Goal: Find specific page/section: Find specific page/section

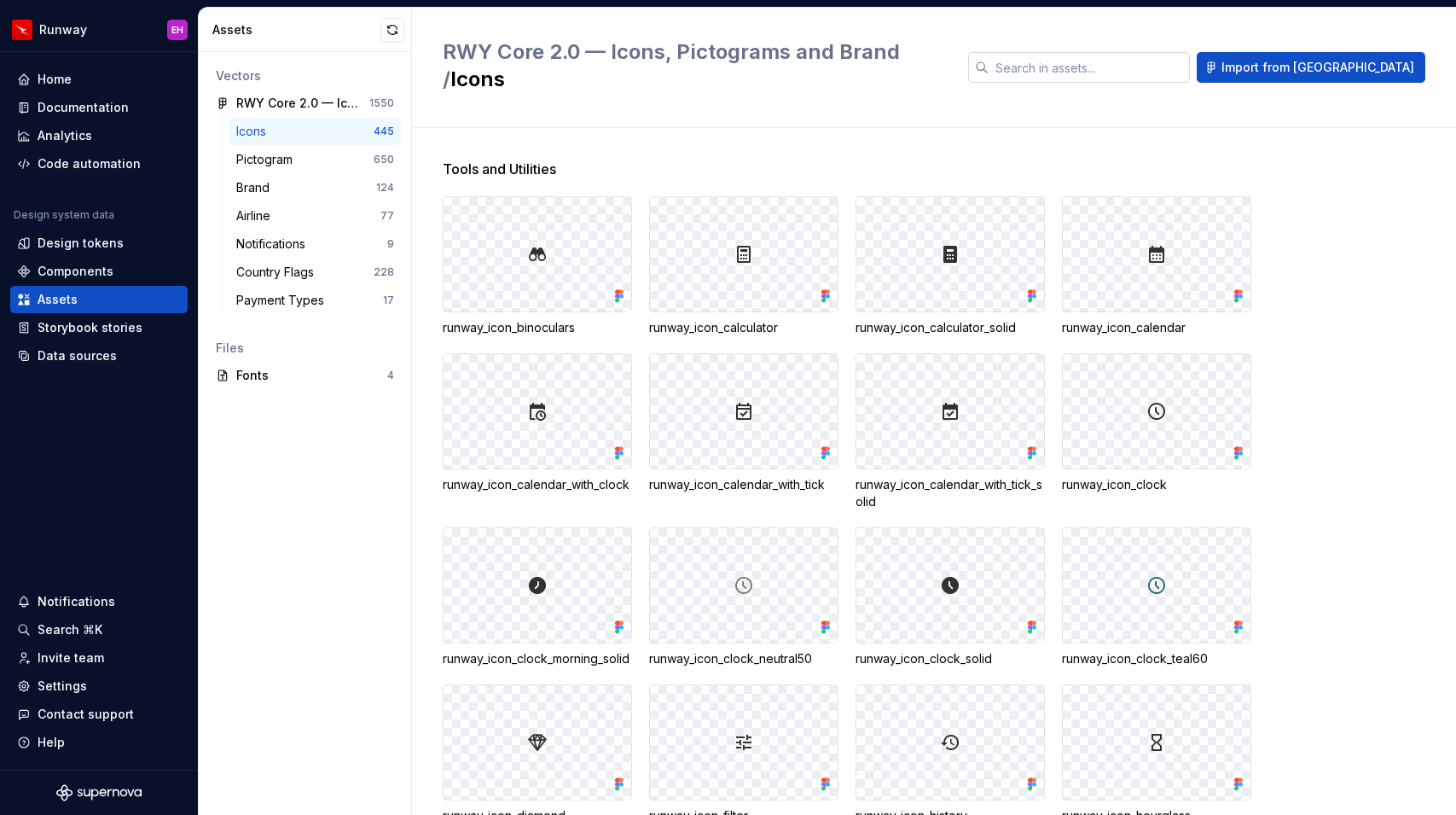
click at [1177, 54] on input "text" at bounding box center [1090, 67] width 202 height 30
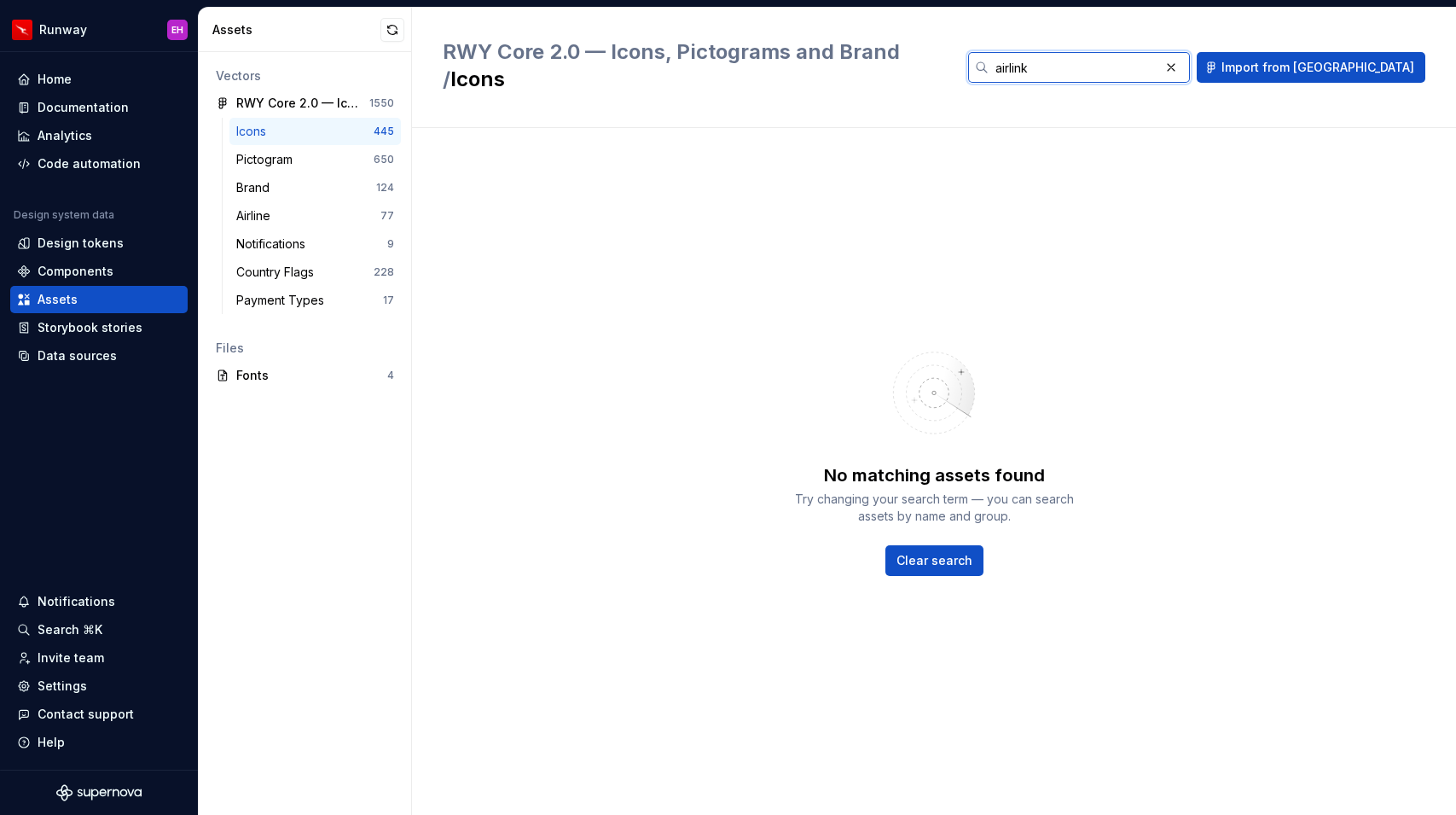
type input "airlink"
click at [949, 552] on span "Clear search" at bounding box center [934, 560] width 76 height 17
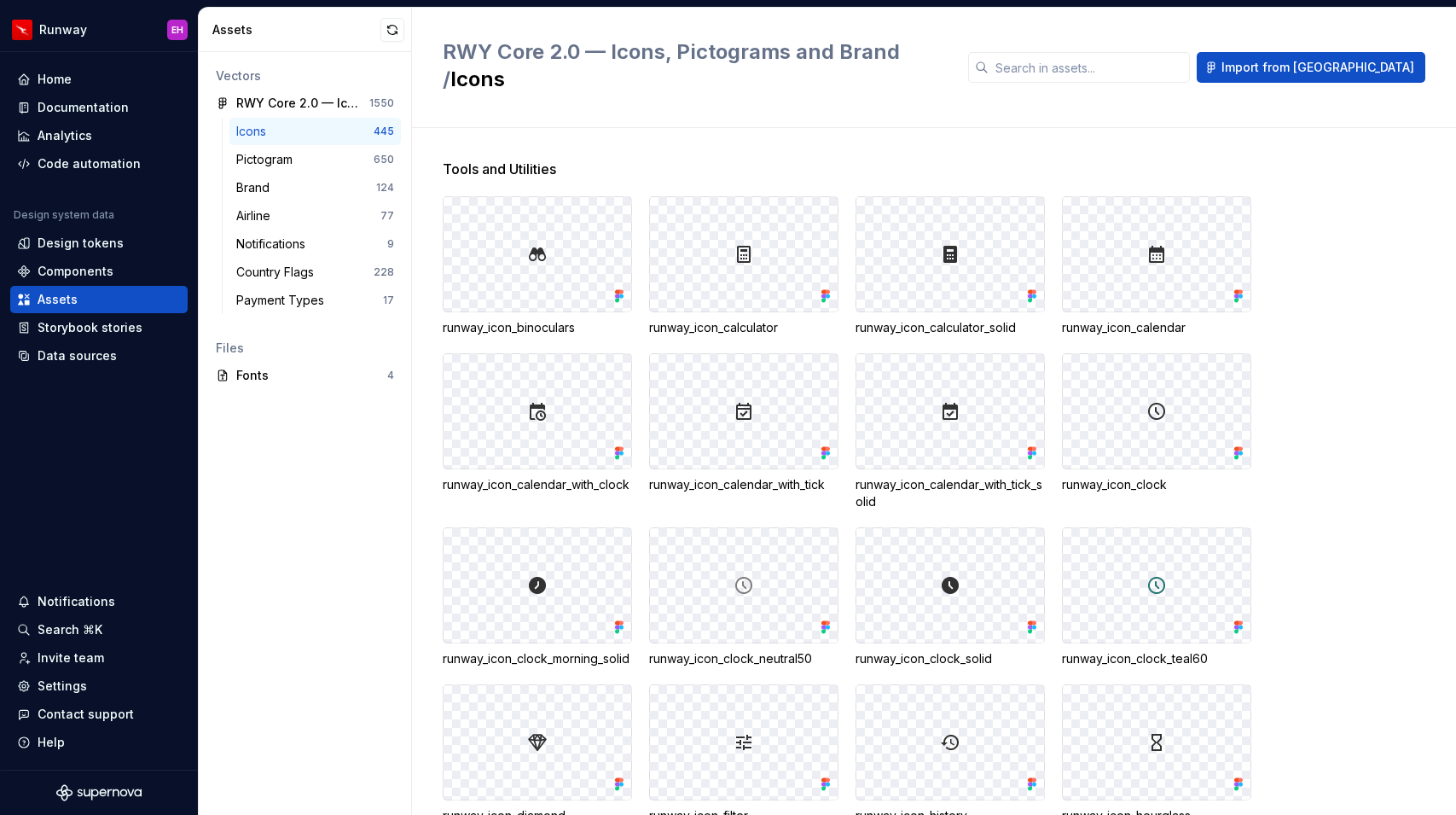
click at [276, 27] on div "Assets" at bounding box center [296, 29] width 168 height 17
click at [99, 362] on div "Data sources" at bounding box center [77, 355] width 79 height 17
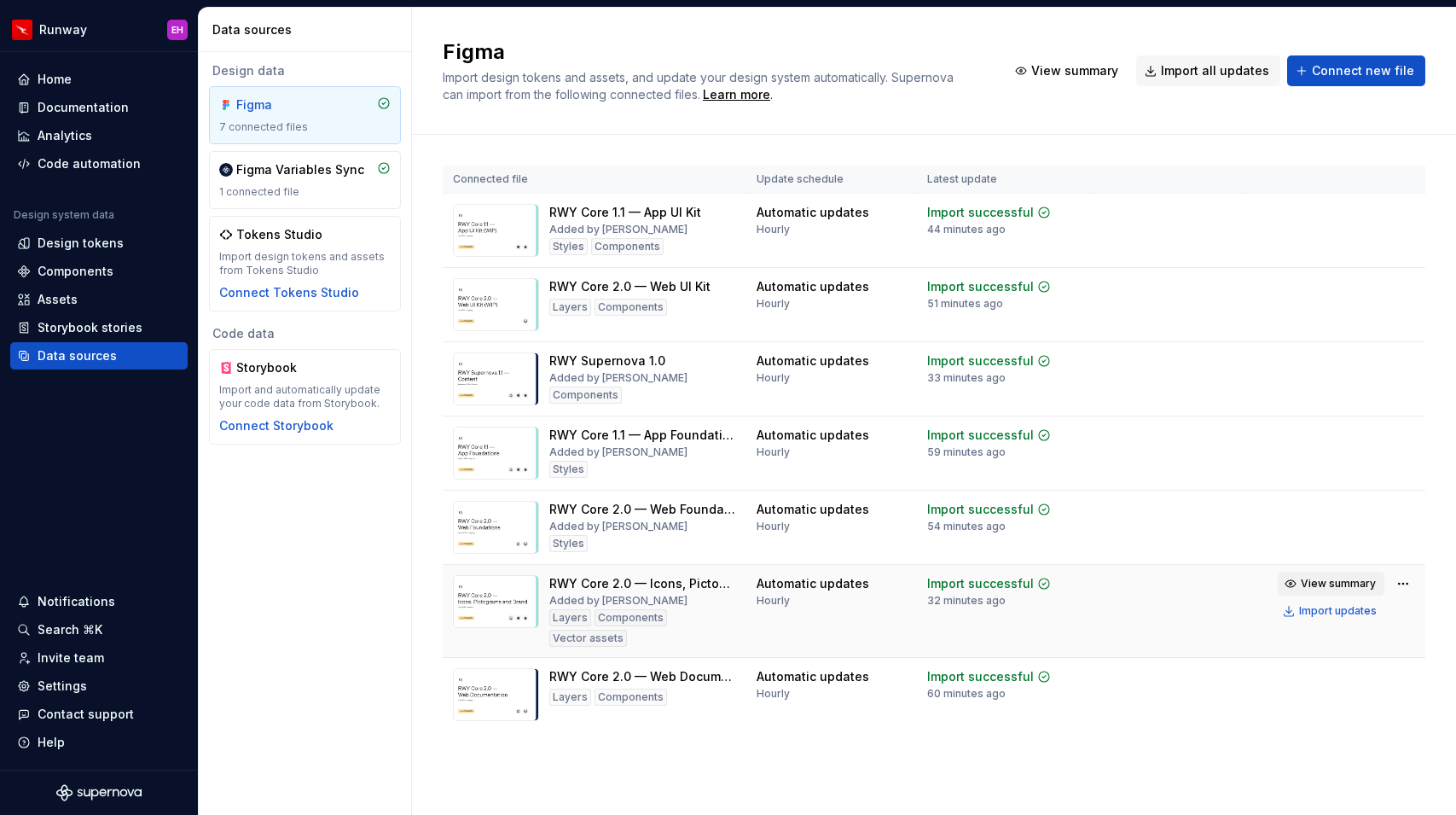
click at [1314, 580] on span "View summary" at bounding box center [1338, 583] width 75 height 13
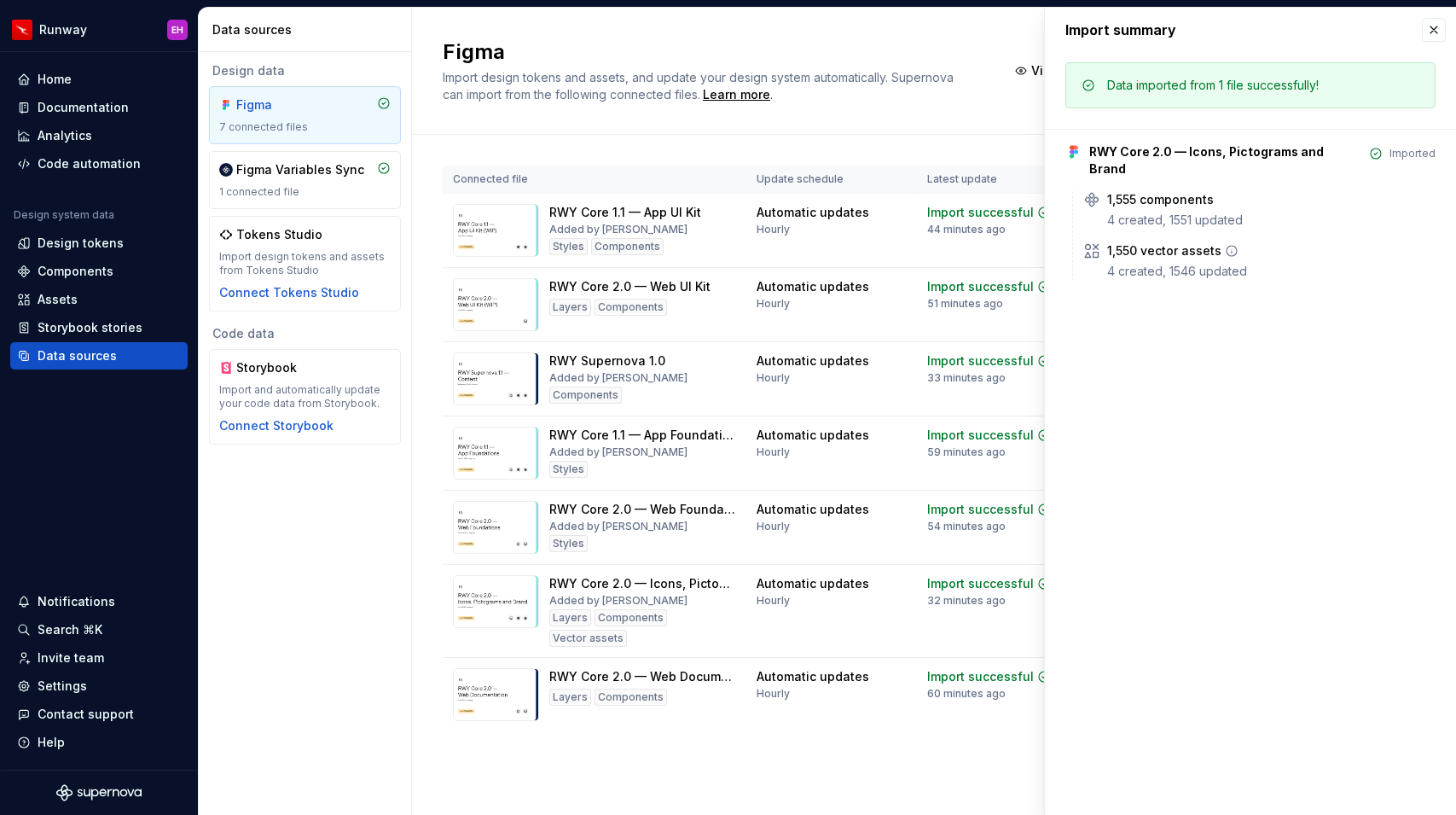
click at [1170, 243] on div "1,550 vector assets" at bounding box center [1164, 251] width 114 height 17
click at [1172, 191] on div "1,555 components" at bounding box center [1161, 199] width 107 height 17
click at [1429, 29] on button "button" at bounding box center [1434, 29] width 24 height 24
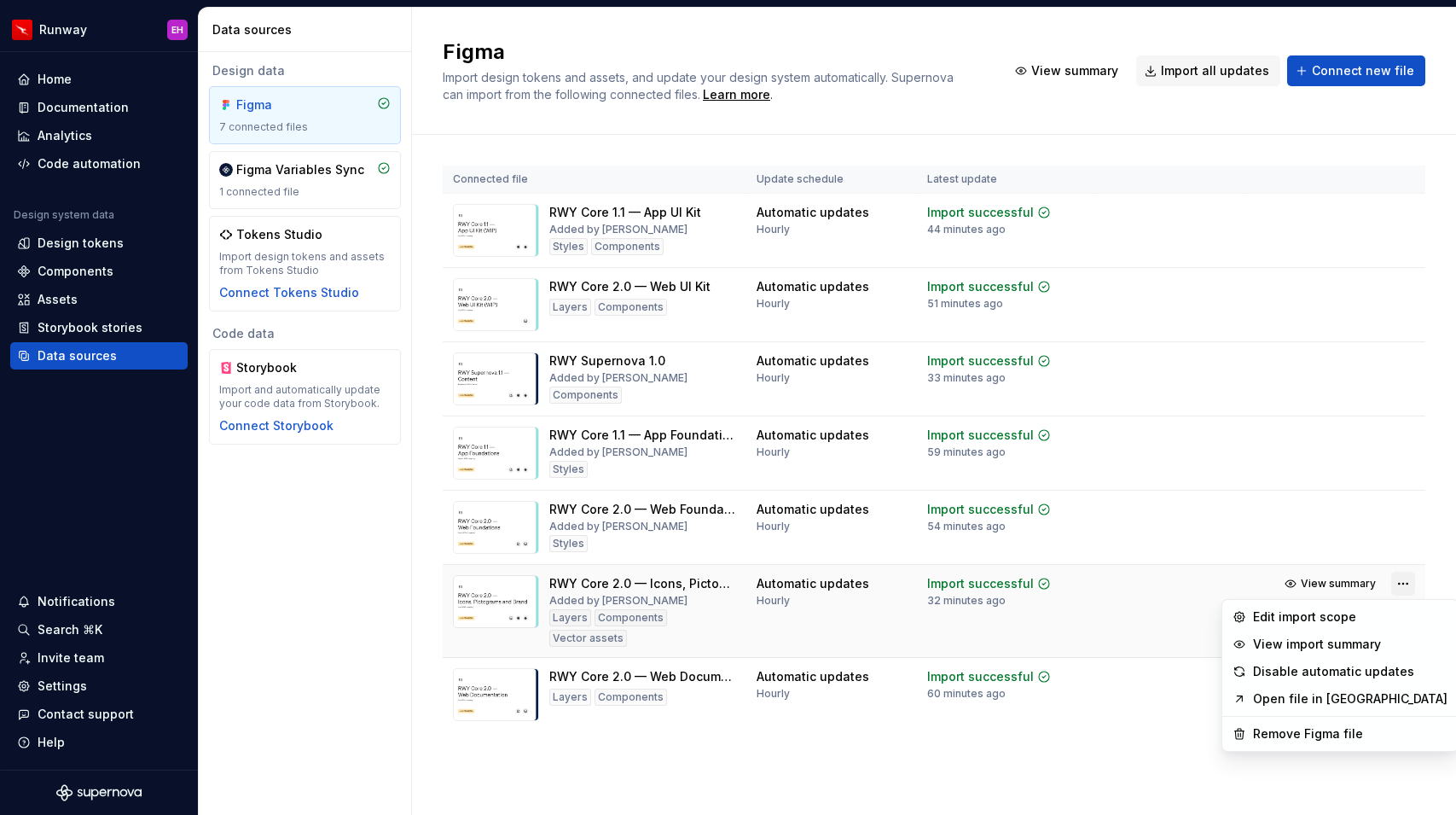
click at [1401, 580] on html "Runway EH Home Documentation Analytics Code automation Design system data Desig…" at bounding box center [728, 408] width 1456 height 815
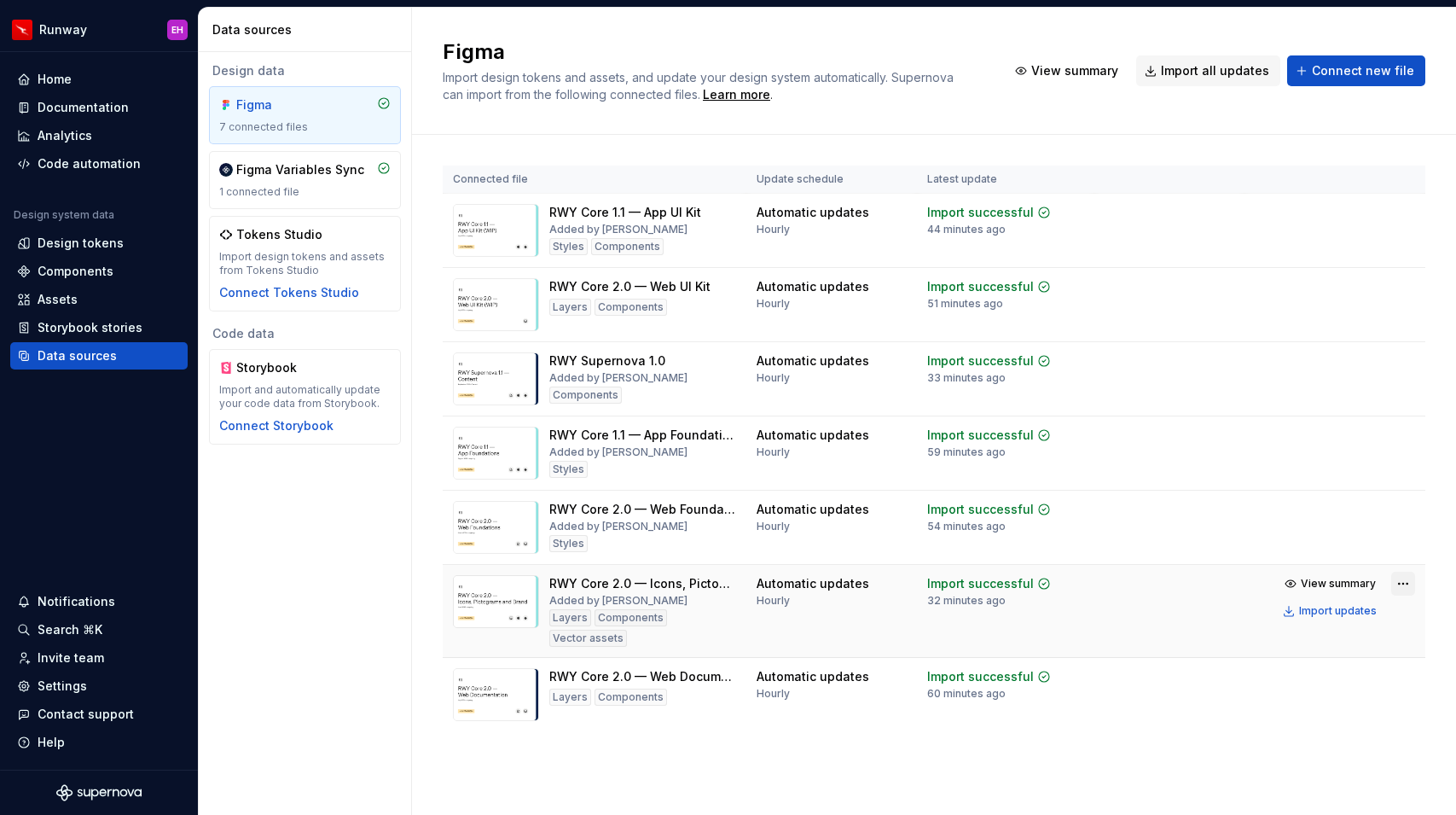
click at [1401, 580] on html "Runway EH Home Documentation Analytics Code automation Design system data Desig…" at bounding box center [728, 408] width 1456 height 815
click at [654, 584] on div "RWY Core 2.0 — Icons, Pictograms and Brand" at bounding box center [642, 583] width 186 height 17
copy div "RWY Core 2.0 — Icons, Pictograms and Brand"
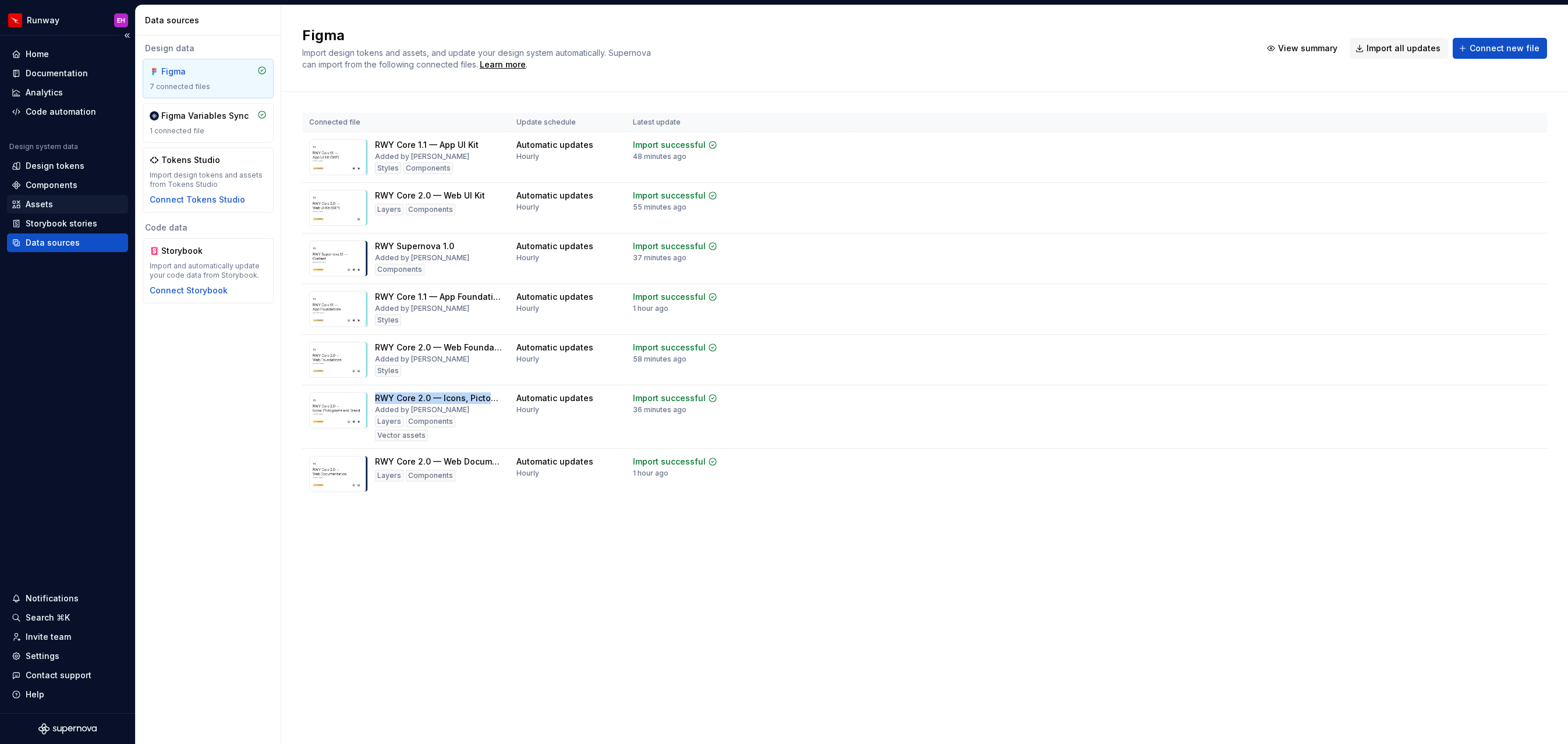
click at [53, 204] on div "Assets" at bounding box center [68, 204] width 112 height 12
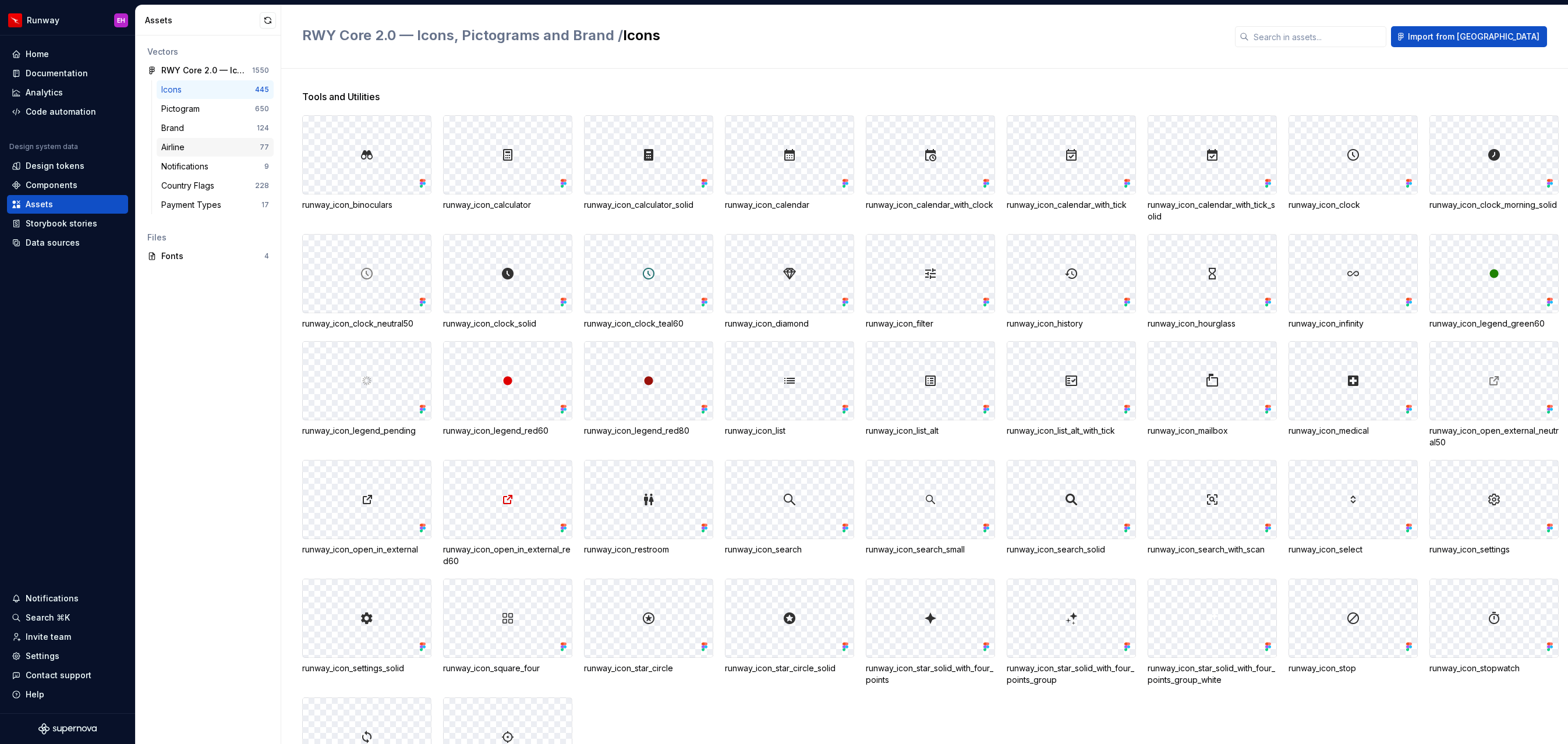
click at [187, 147] on div "Airline" at bounding box center [175, 147] width 28 height 12
